Goal: Information Seeking & Learning: Learn about a topic

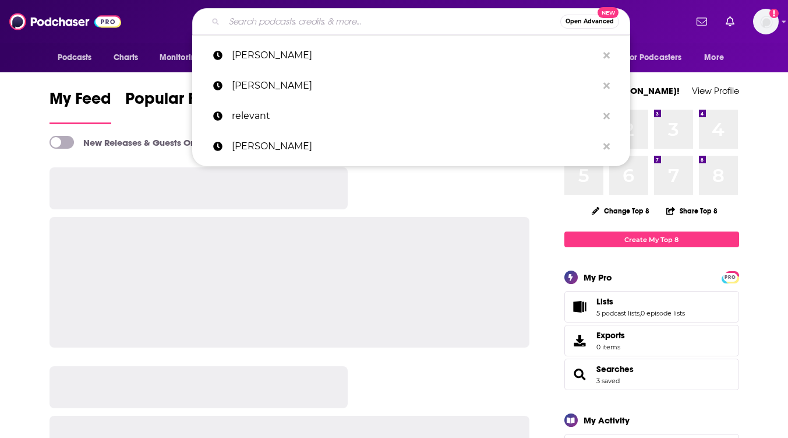
click at [330, 16] on input "Search podcasts, credits, & more..." at bounding box center [392, 21] width 336 height 19
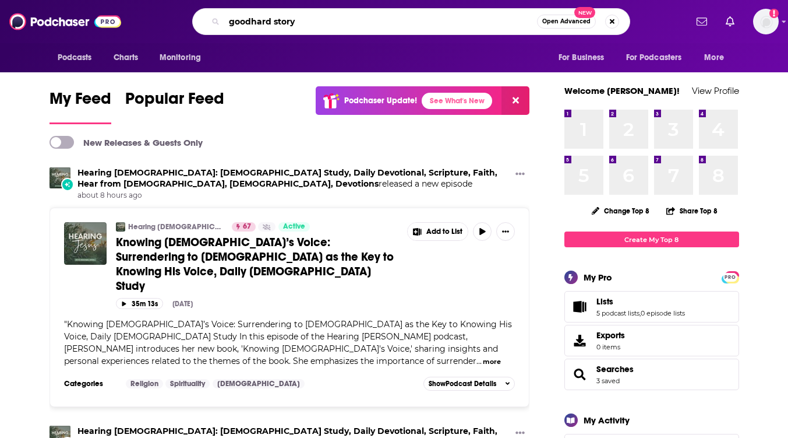
type input "goodhard story"
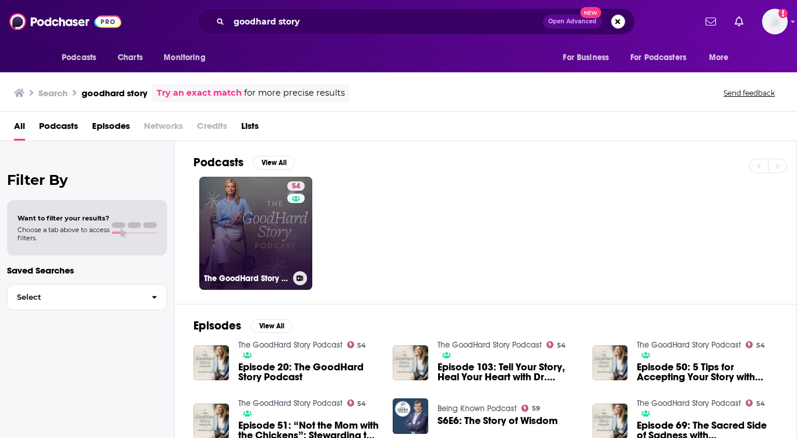
click at [257, 224] on link "54 The GoodHard Story Podcast" at bounding box center [255, 233] width 113 height 113
